Goal: Find specific page/section: Locate a particular part of the current website

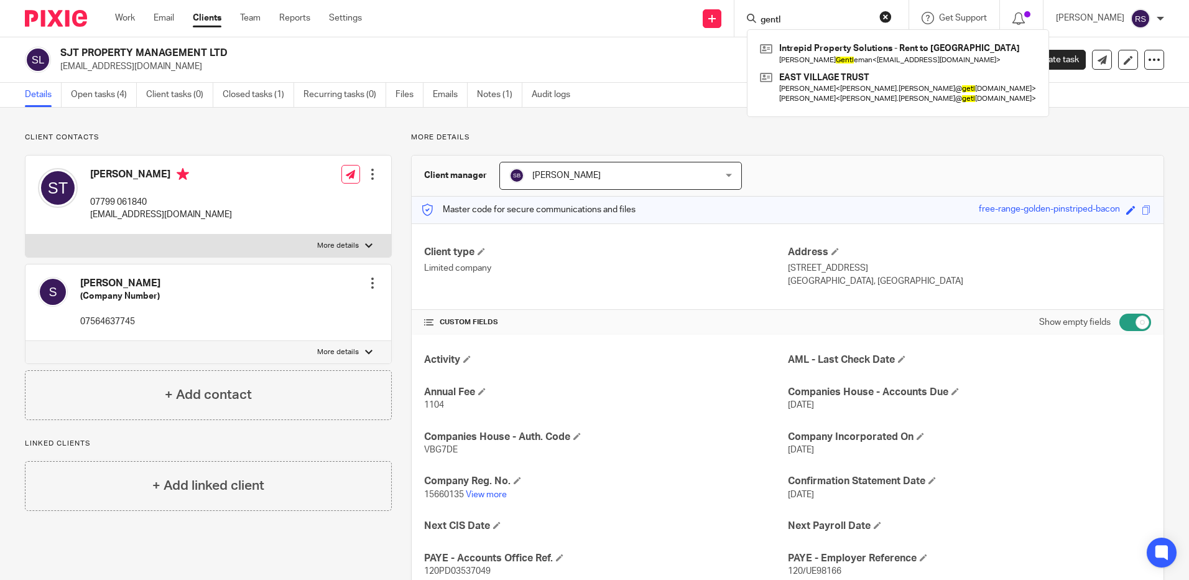
drag, startPoint x: 828, startPoint y: 25, endPoint x: 607, endPoint y: 11, distance: 221.2
click at [607, 11] on div "Send new email Create task Add client gentl Intrepid Property Solutions - Rent …" at bounding box center [785, 18] width 809 height 37
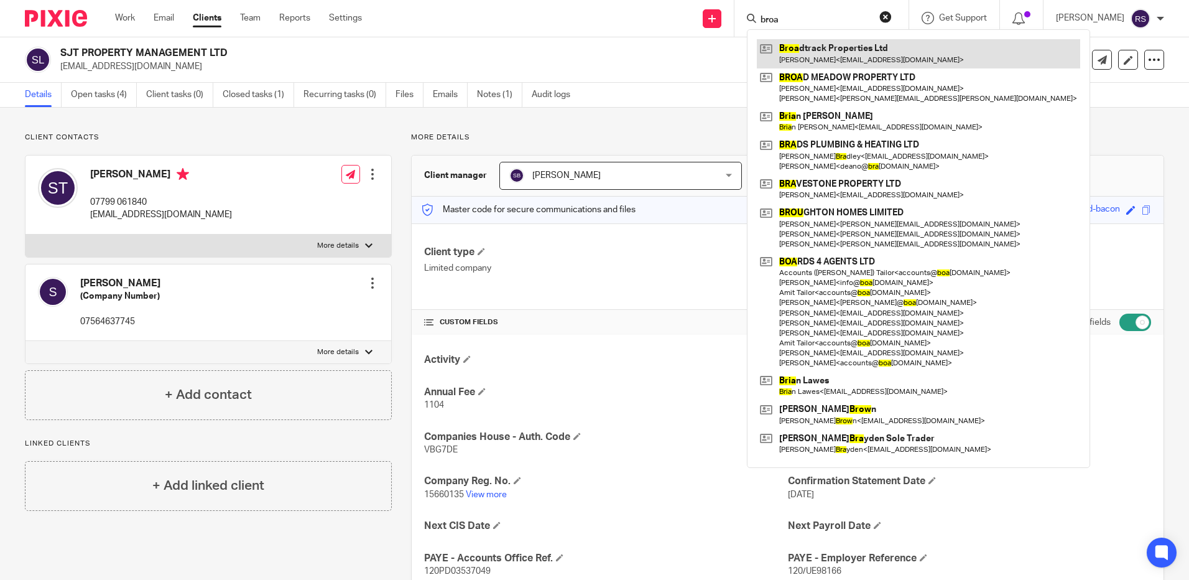
type input "broa"
click at [814, 51] on link at bounding box center [918, 53] width 323 height 29
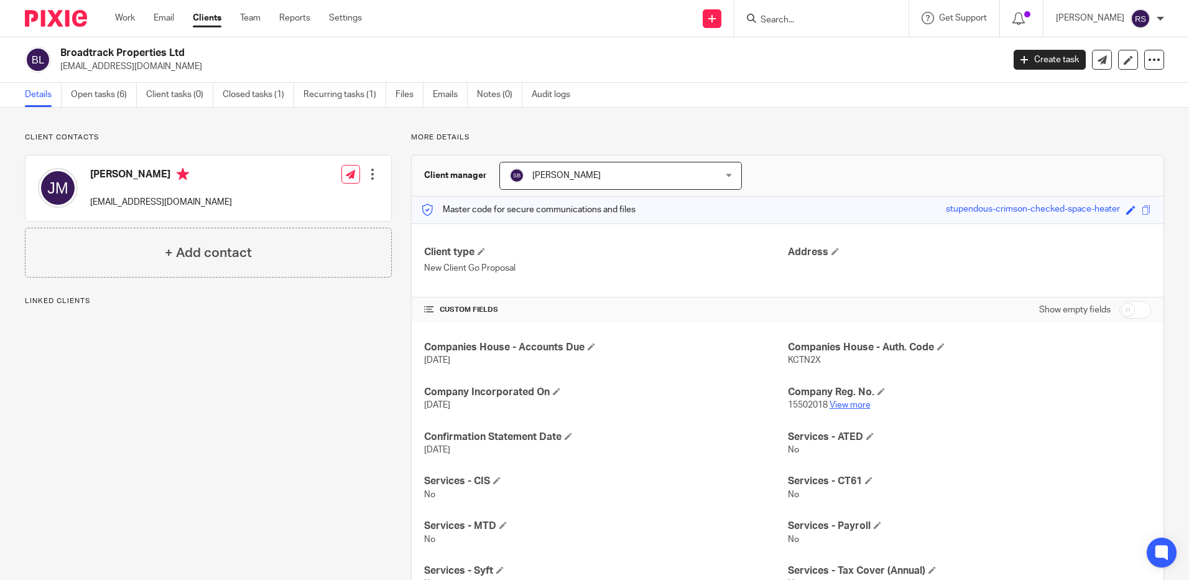
click at [856, 407] on link "View more" at bounding box center [850, 405] width 41 height 9
drag, startPoint x: 815, startPoint y: 355, endPoint x: 782, endPoint y: 362, distance: 33.7
click at [788, 362] on p "KCTN2X" at bounding box center [969, 360] width 363 height 12
copy span "KCTN2X"
